Goal: Transaction & Acquisition: Purchase product/service

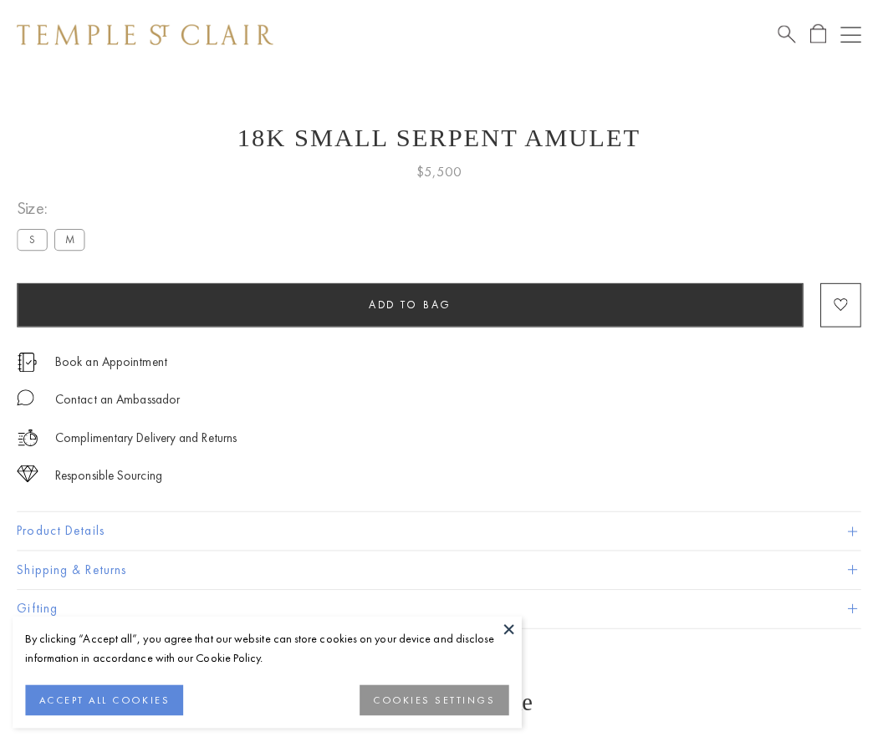
scroll to position [56, 0]
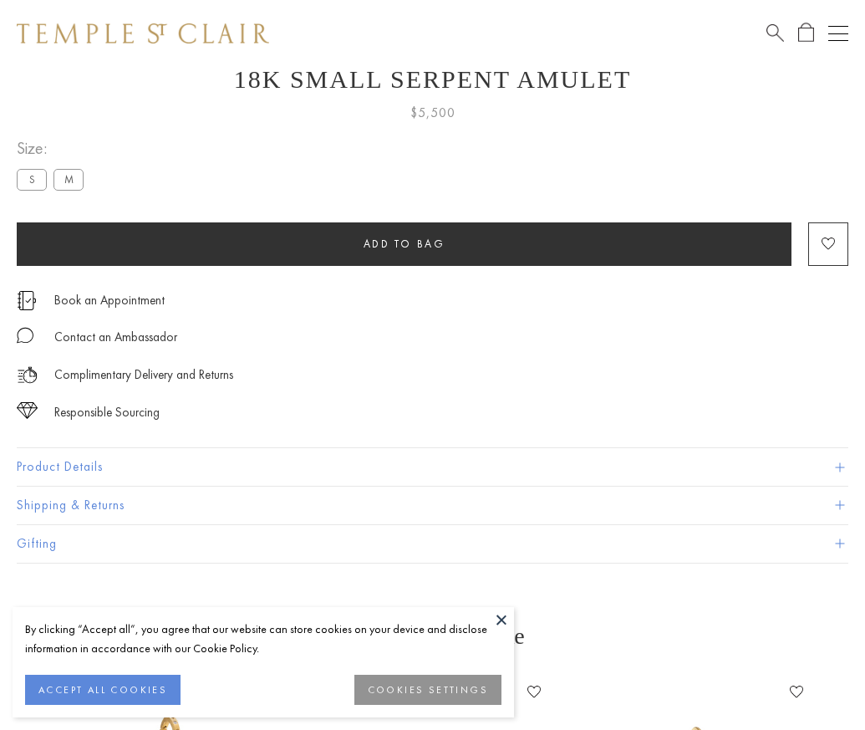
click at [404, 243] on span "Add to bag" at bounding box center [405, 244] width 82 height 14
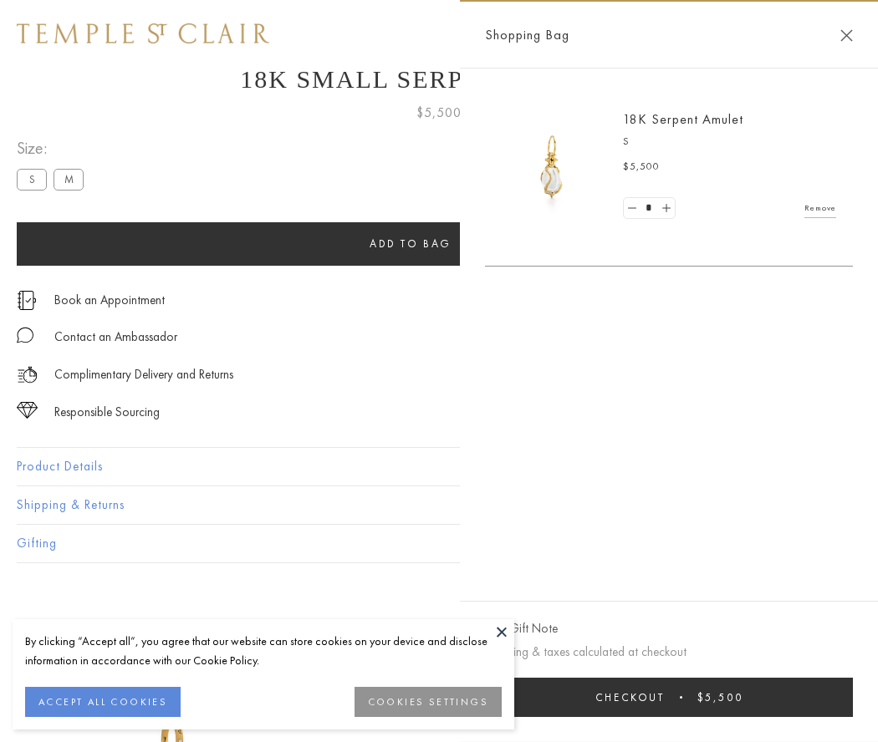
click at [679, 697] on button "Checkout $5,500" at bounding box center [669, 697] width 368 height 39
